Goal: Task Accomplishment & Management: Use online tool/utility

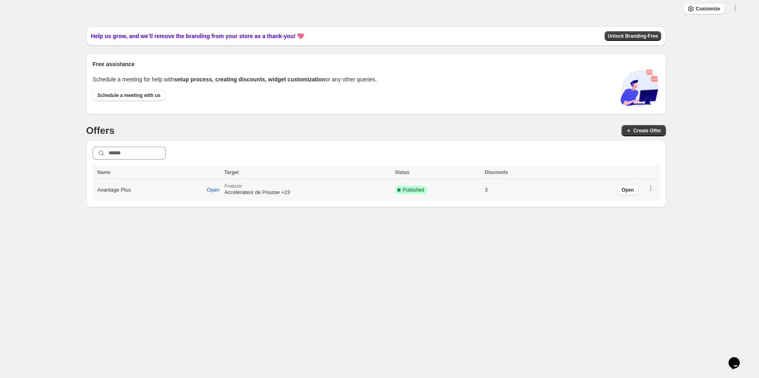
click at [632, 194] on button "Open" at bounding box center [628, 189] width 22 height 11
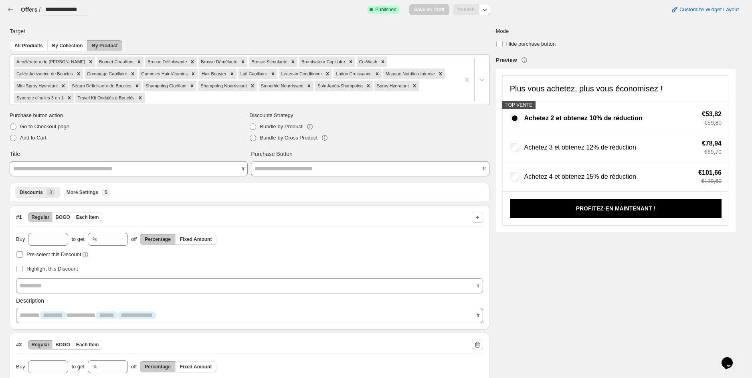
click at [146, 96] on div at bounding box center [300, 98] width 309 height 10
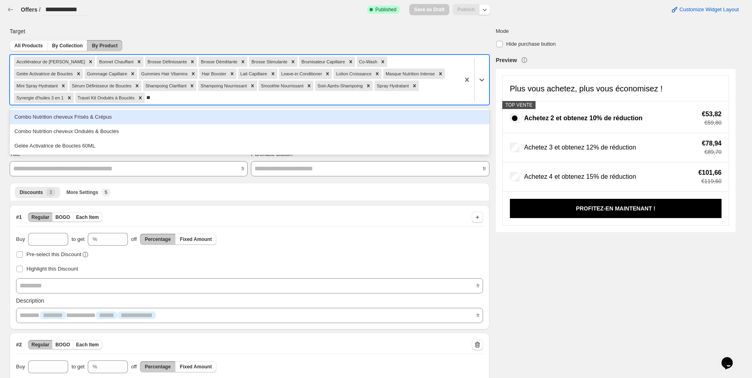
type input "*"
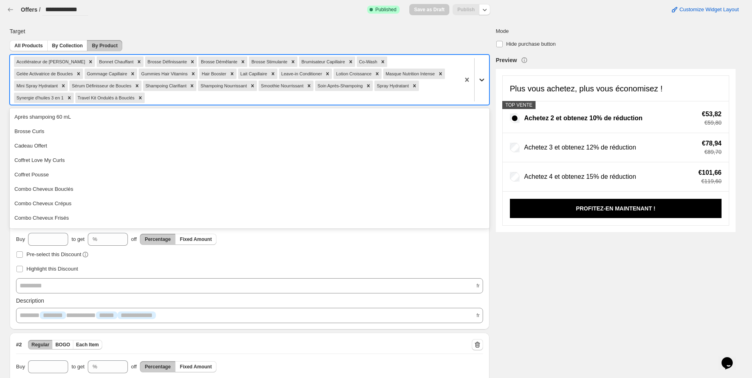
click at [486, 77] on icon at bounding box center [482, 80] width 8 height 8
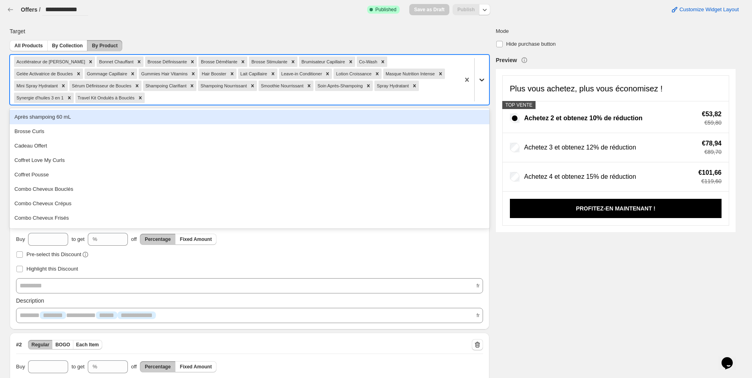
click at [486, 77] on icon at bounding box center [482, 80] width 8 height 8
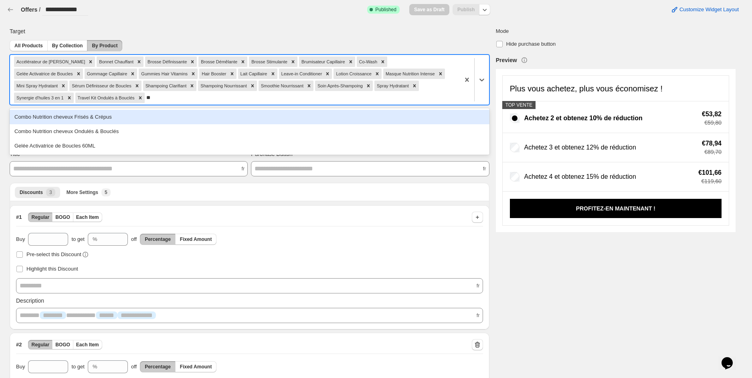
type input "*"
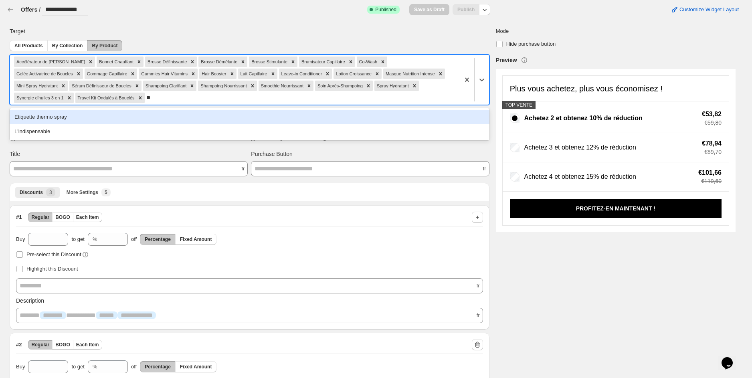
type input "*"
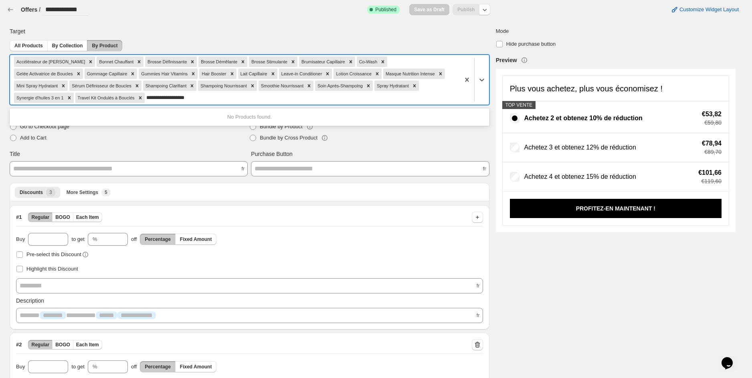
type input "**********"
click at [558, 264] on div "**********" at bounding box center [369, 294] width 732 height 546
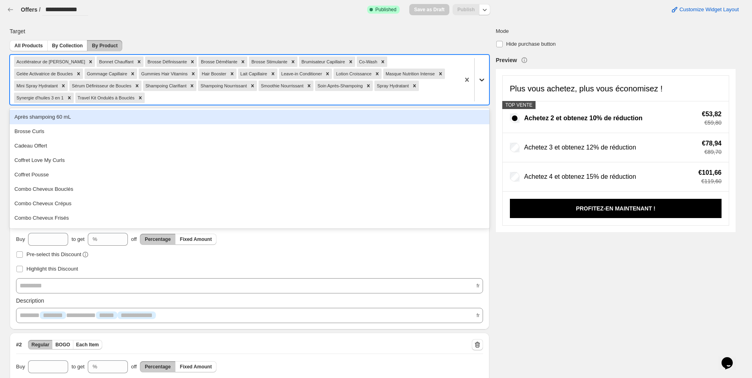
click at [484, 80] on icon at bounding box center [481, 80] width 5 height 3
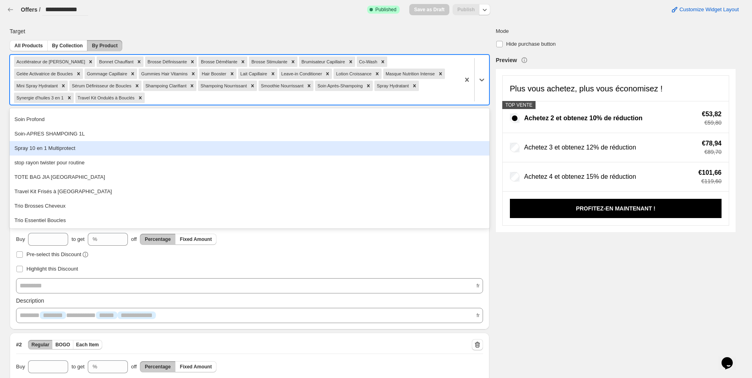
scroll to position [719, 0]
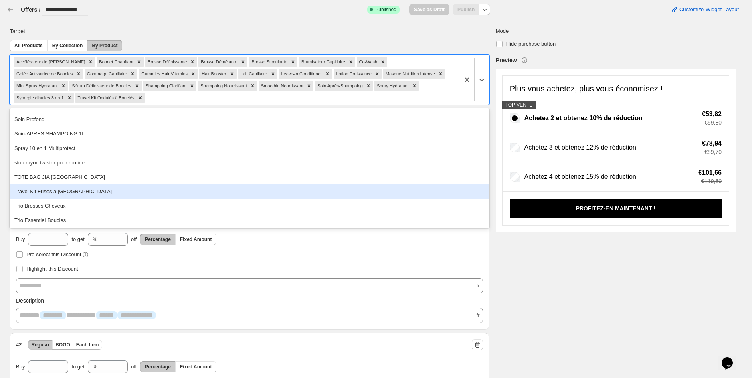
click at [140, 191] on div "Travel Kit Frisés à [GEOGRAPHIC_DATA]" at bounding box center [250, 191] width 480 height 14
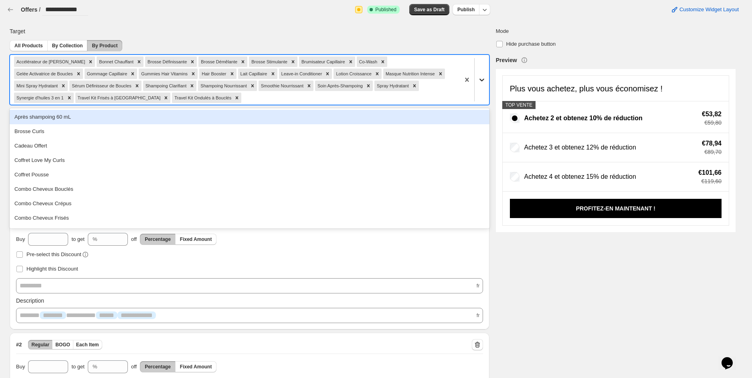
click at [484, 76] on icon at bounding box center [482, 80] width 8 height 8
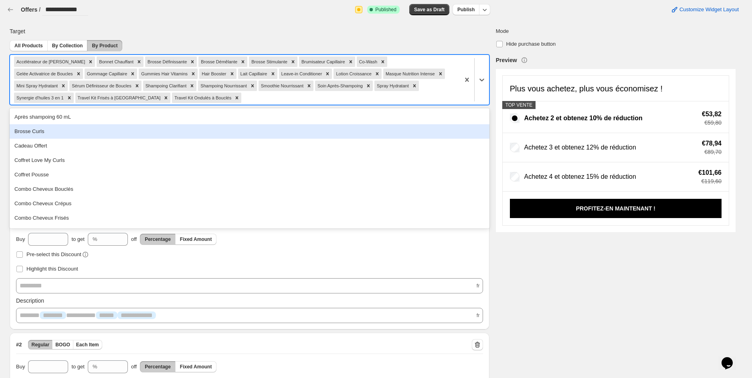
click at [111, 128] on div "Brosse Curls" at bounding box center [250, 131] width 480 height 14
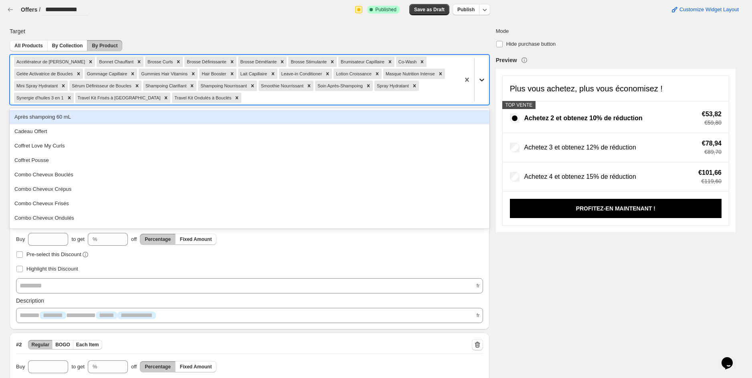
click at [485, 81] on icon at bounding box center [482, 80] width 8 height 8
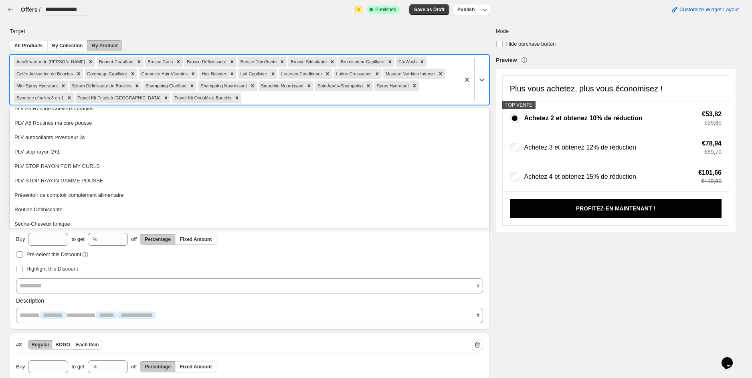
scroll to position [579, 0]
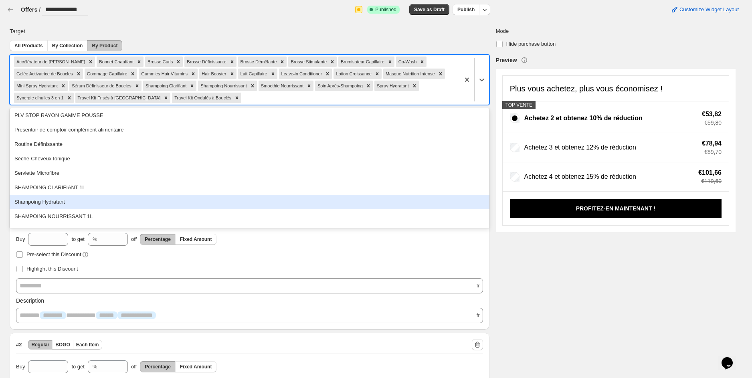
click at [132, 197] on div "Shampoing Hydratant" at bounding box center [250, 202] width 480 height 14
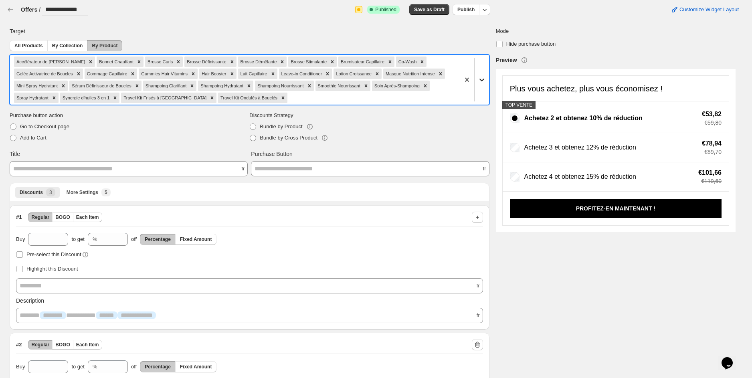
click at [489, 79] on div at bounding box center [482, 80] width 14 height 14
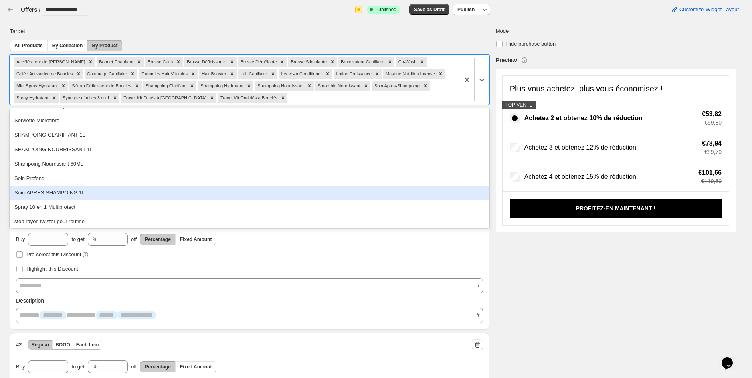
scroll to position [587, 0]
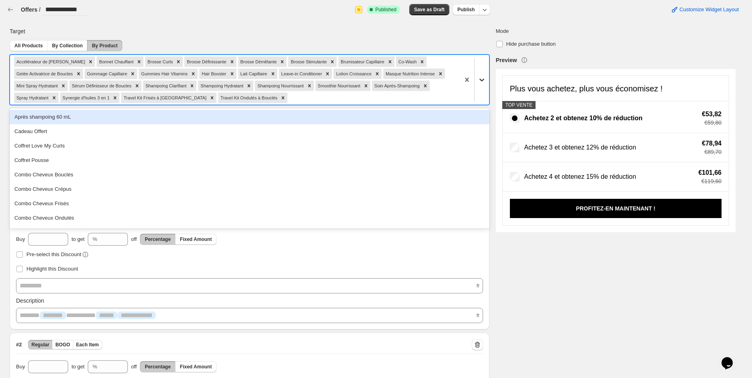
click at [484, 79] on icon at bounding box center [481, 80] width 5 height 3
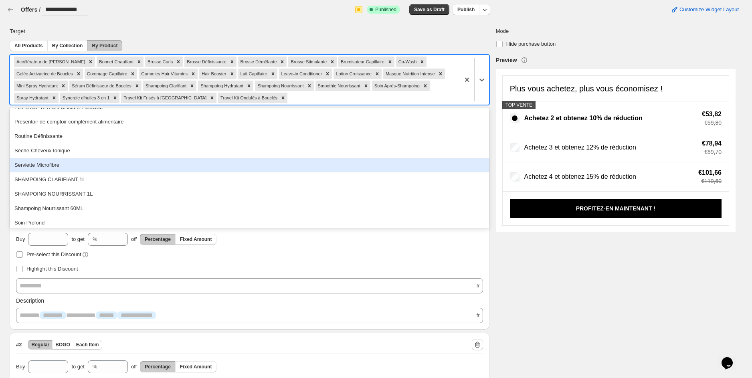
click at [67, 164] on div "Serviette Microfibre" at bounding box center [250, 165] width 480 height 14
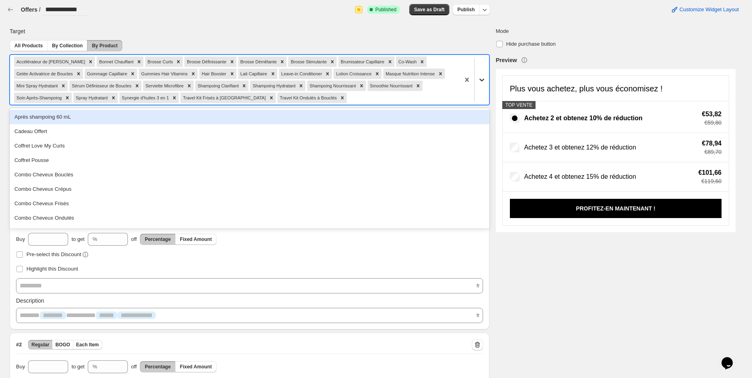
click at [486, 80] on icon at bounding box center [482, 80] width 8 height 8
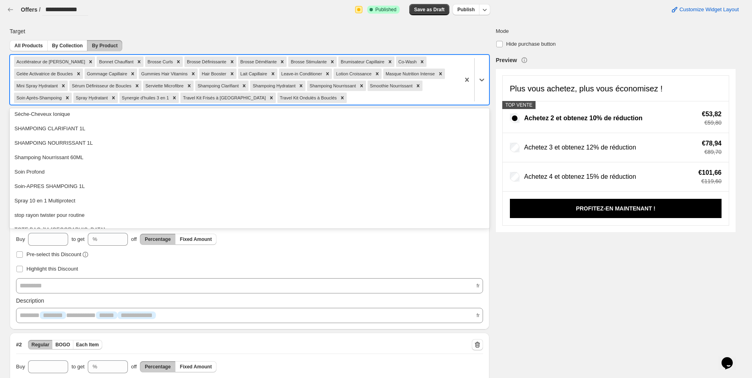
scroll to position [661, 0]
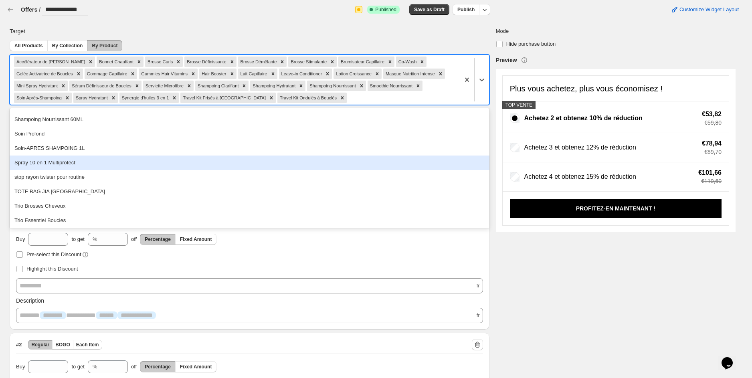
click at [95, 163] on div "Spray 10 en 1 Multiprotect" at bounding box center [250, 163] width 480 height 14
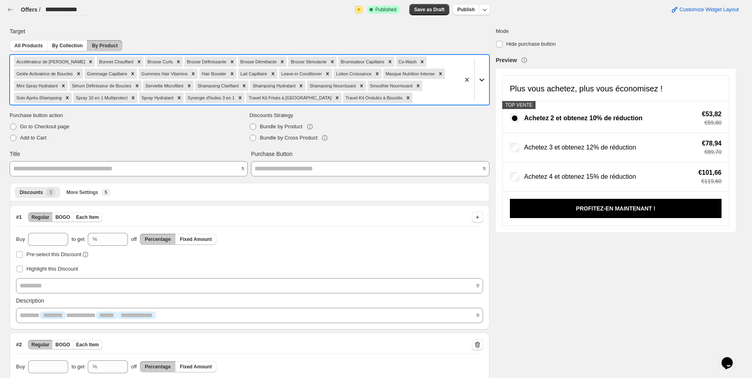
click at [486, 77] on icon at bounding box center [482, 80] width 8 height 8
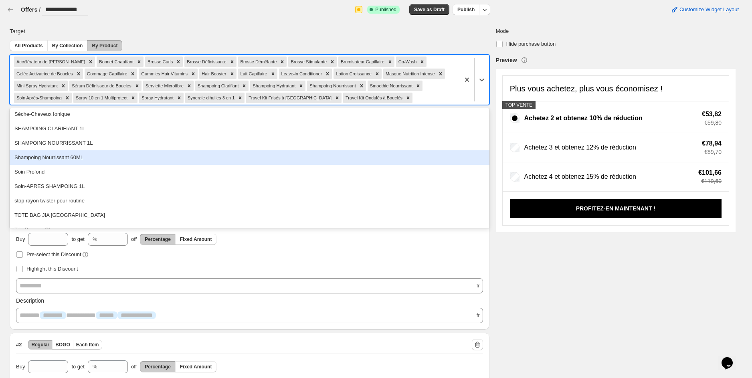
scroll to position [647, 0]
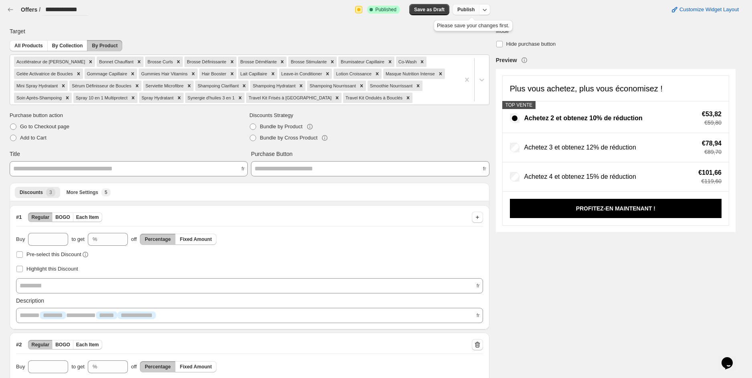
click at [462, 10] on button "Publish" at bounding box center [466, 9] width 27 height 11
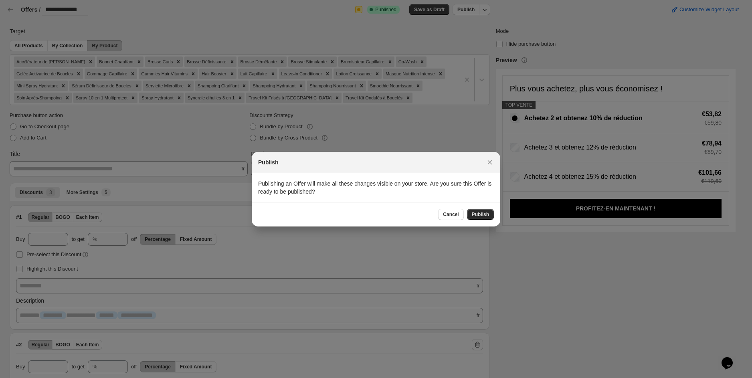
click at [480, 216] on span "Publish" at bounding box center [480, 214] width 17 height 6
